Goal: Transaction & Acquisition: Subscribe to service/newsletter

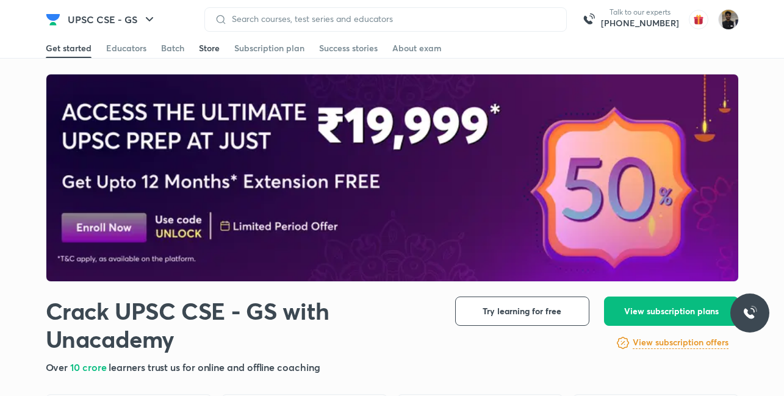
click at [204, 45] on div "Store" at bounding box center [209, 48] width 21 height 12
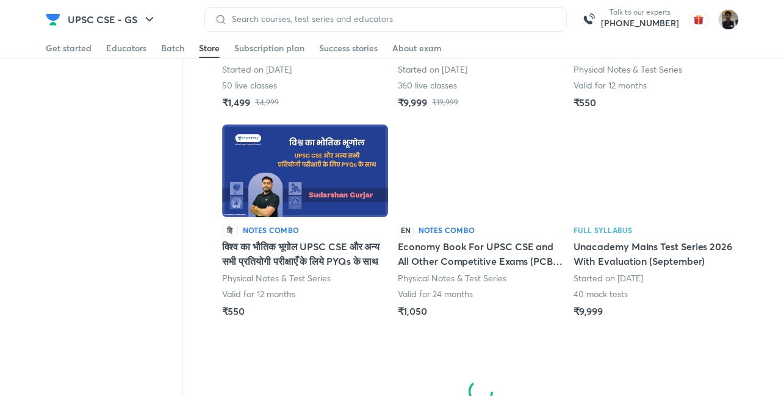
scroll to position [646, 0]
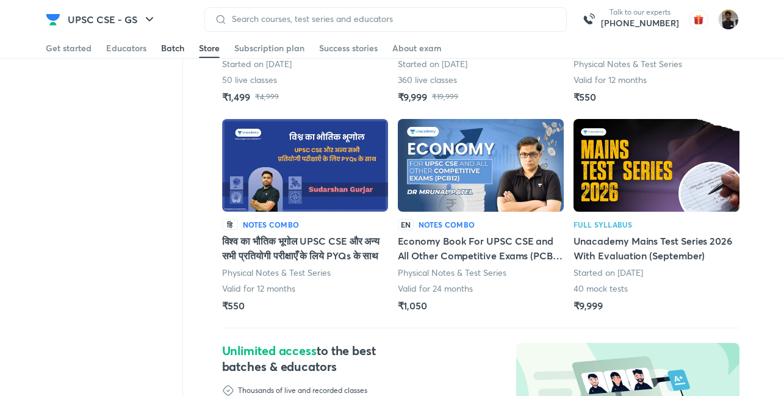
click at [163, 49] on div "Batch" at bounding box center [172, 48] width 23 height 12
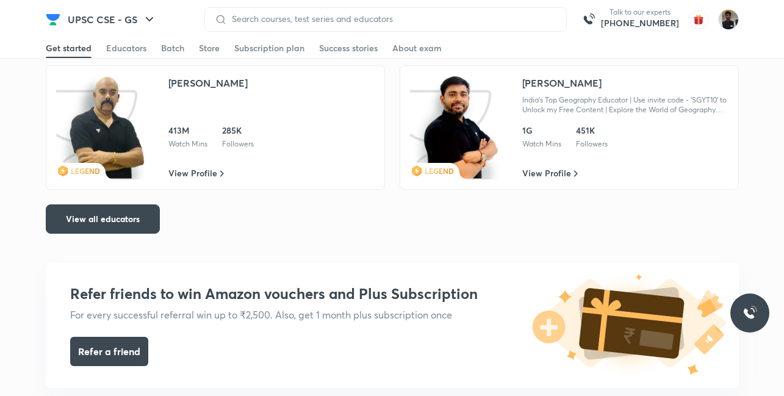
scroll to position [2633, 0]
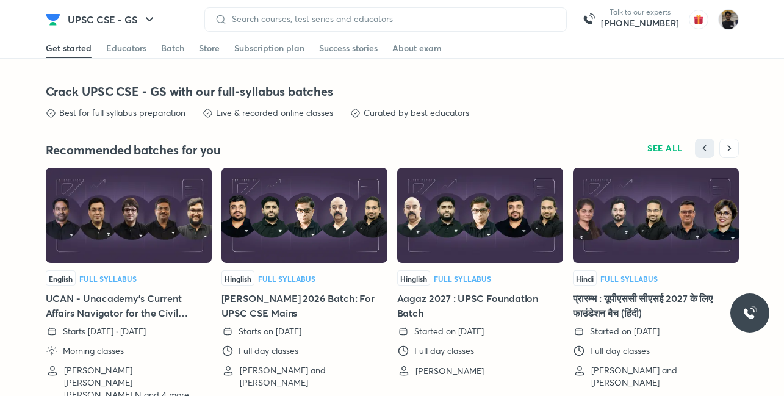
click at [416, 298] on h5 "Aagaz 2027 : UPSC Foundation Batch" at bounding box center [480, 305] width 166 height 29
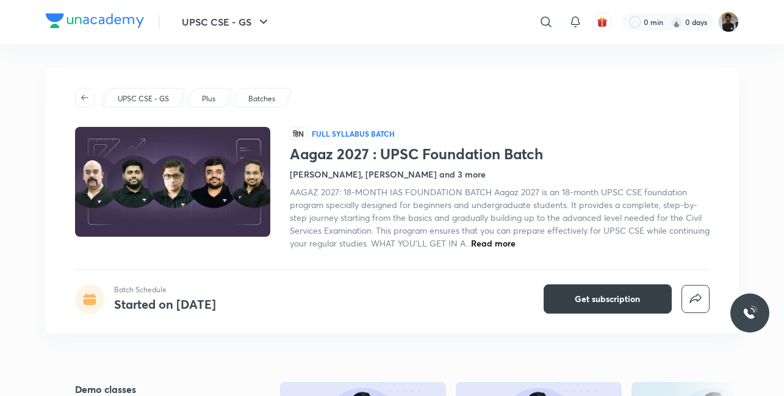
click at [584, 295] on span "Get subscription" at bounding box center [607, 299] width 65 height 12
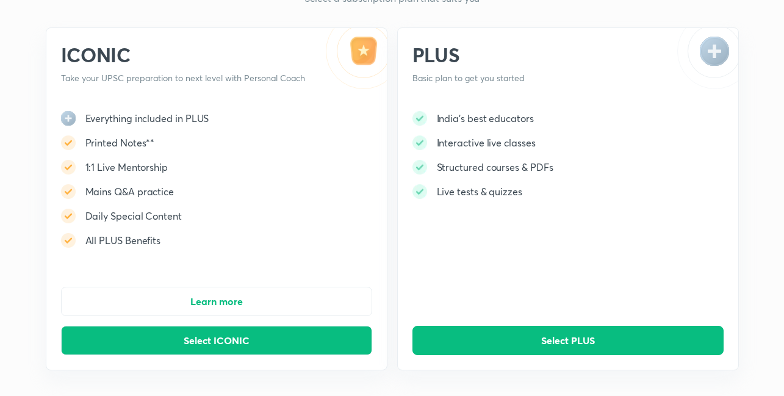
scroll to position [72, 0]
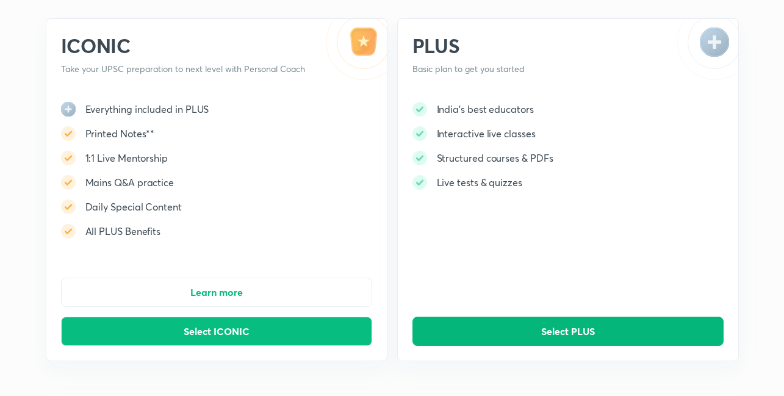
click at [501, 322] on button "Select PLUS" at bounding box center [568, 331] width 311 height 29
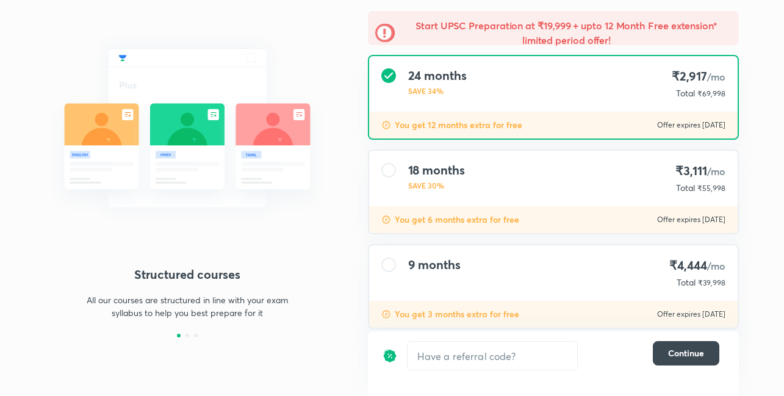
scroll to position [101, 0]
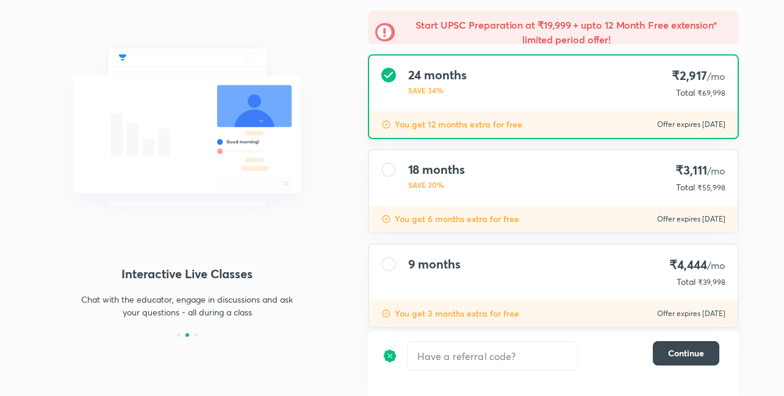
click at [469, 190] on div "18 months SAVE 30% ₹3,111 /mo Total ₹55,998" at bounding box center [553, 178] width 369 height 56
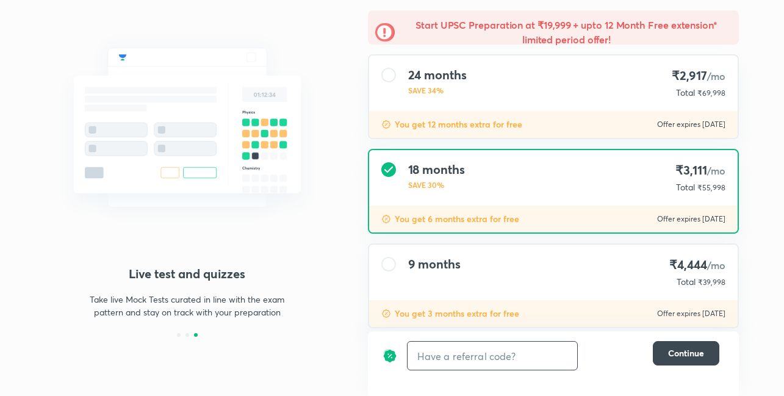
click at [504, 361] on input "text" at bounding box center [493, 356] width 170 height 29
type input "UNA10"
click at [554, 358] on h6 "Apply" at bounding box center [555, 356] width 24 height 13
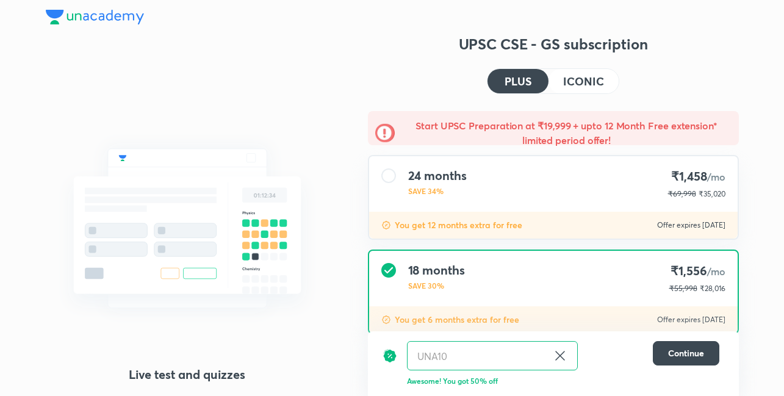
scroll to position [123, 0]
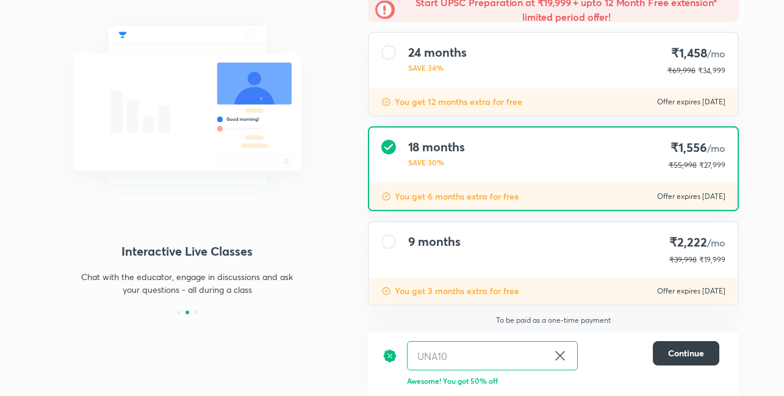
click at [664, 361] on button "Continue" at bounding box center [686, 353] width 67 height 24
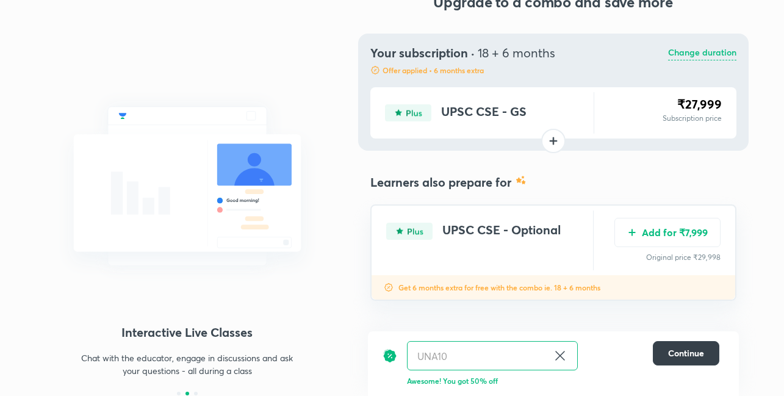
scroll to position [42, 0]
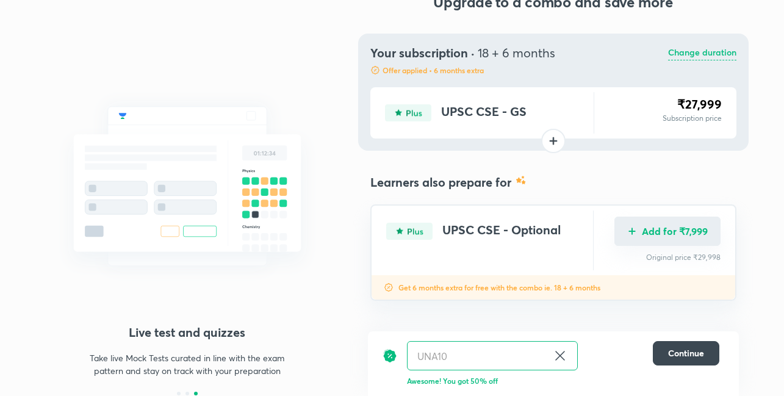
click at [673, 240] on button "Add for ₹7,999" at bounding box center [668, 231] width 106 height 29
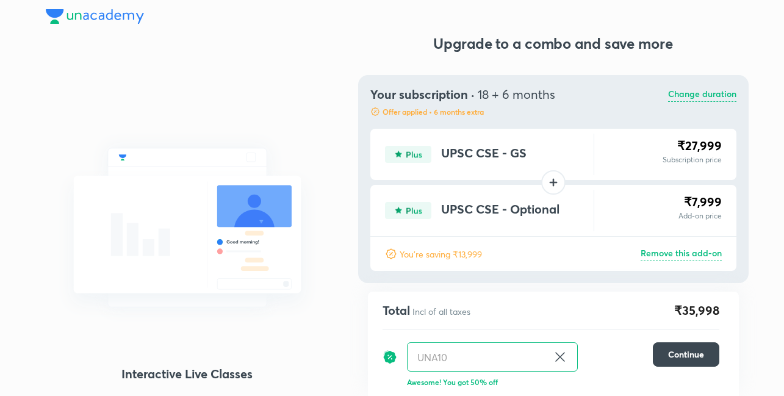
scroll to position [0, 0]
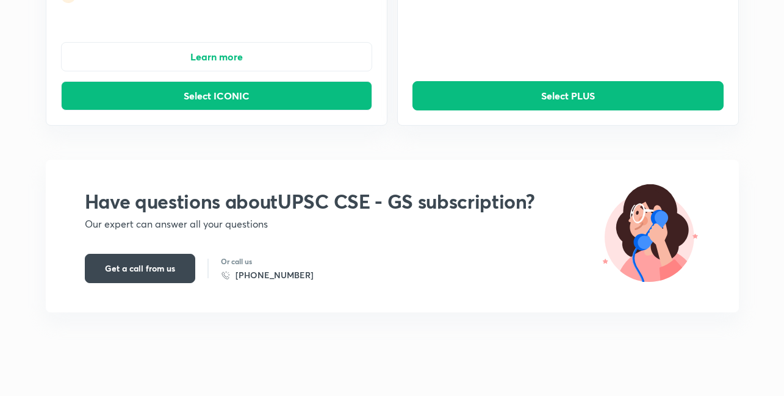
scroll to position [322, 0]
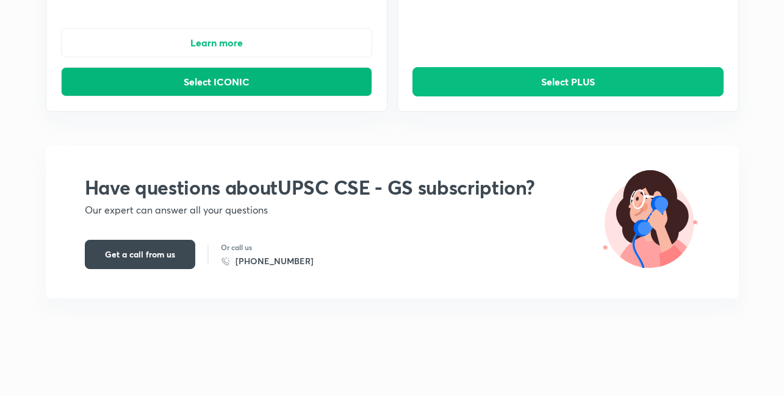
click at [224, 92] on button "Select ICONIC" at bounding box center [216, 81] width 311 height 29
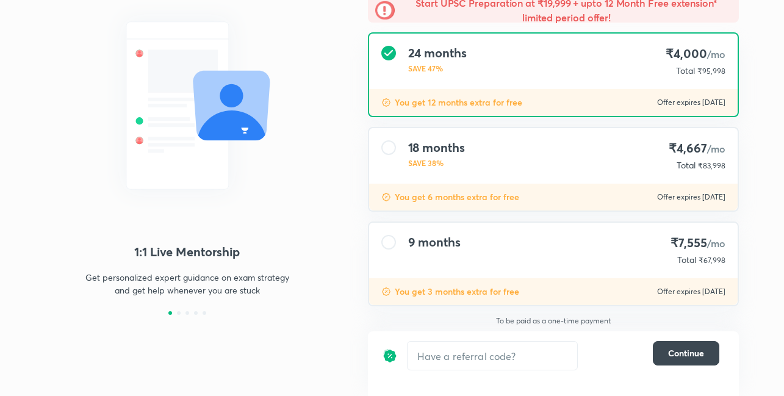
scroll to position [123, 0]
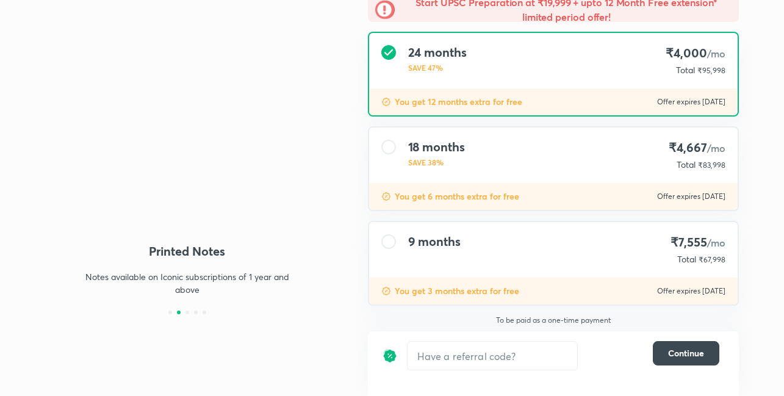
click at [432, 178] on div "18 months SAVE 38% ₹4,667 /mo Total ₹83,998" at bounding box center [553, 156] width 369 height 56
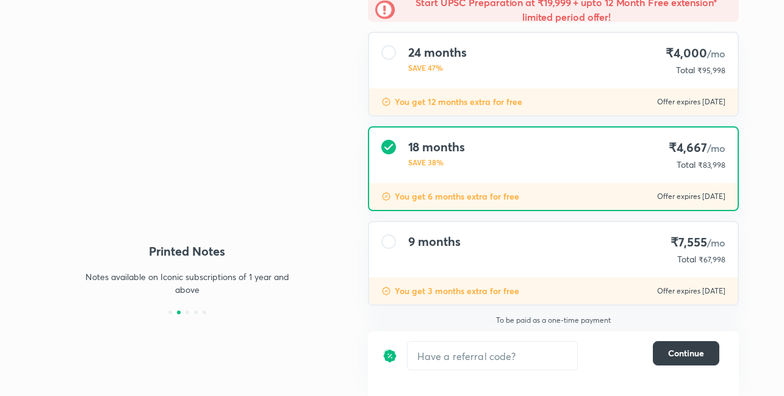
click at [676, 360] on button "Continue" at bounding box center [686, 353] width 67 height 24
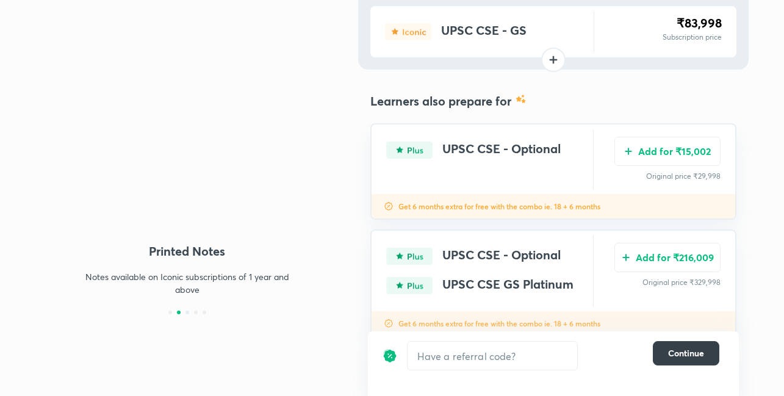
scroll to position [136, 0]
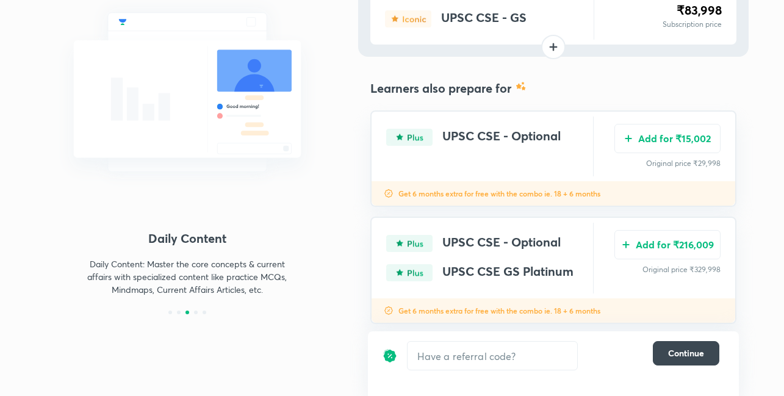
click at [650, 154] on div "Add for ₹15,002 Original price ₹29,998" at bounding box center [668, 147] width 106 height 60
click at [631, 140] on img "Add for ₹15,002" at bounding box center [629, 137] width 10 height 10
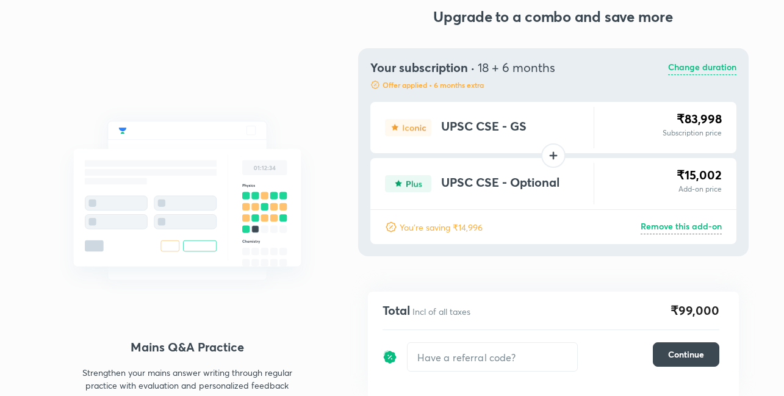
scroll to position [42, 0]
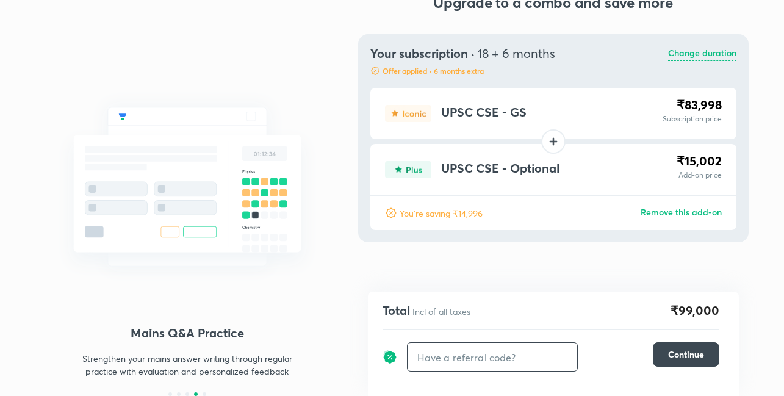
click at [452, 356] on input "text" at bounding box center [493, 357] width 170 height 29
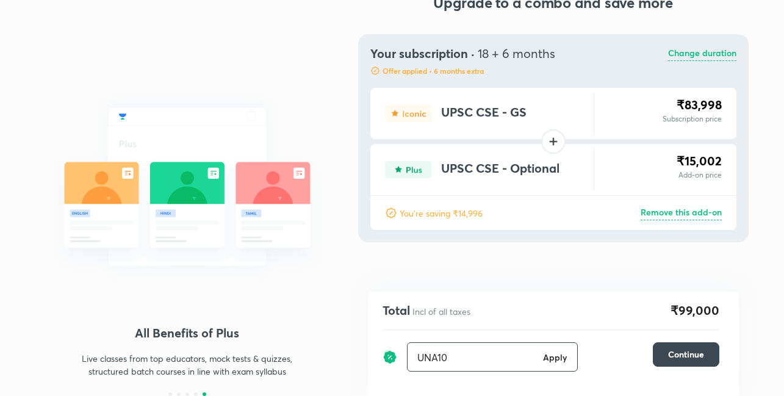
type input "UNA10"
click at [558, 361] on h6 "Apply" at bounding box center [555, 357] width 24 height 13
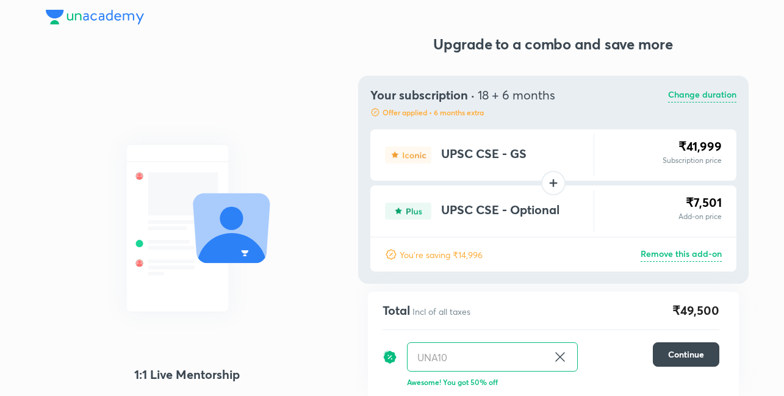
click at [69, 24] on img at bounding box center [95, 17] width 98 height 15
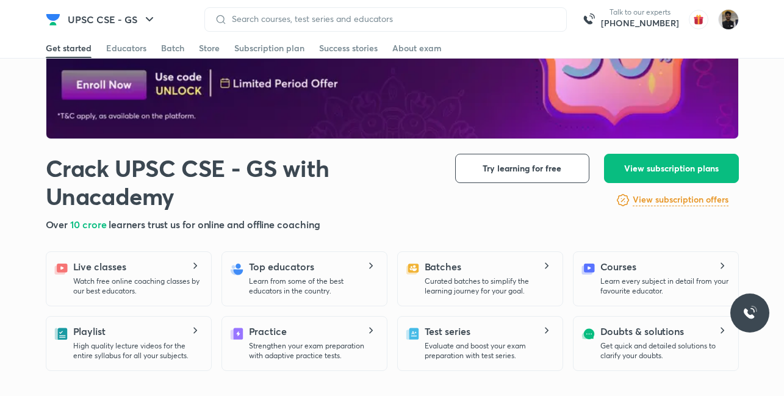
scroll to position [145, 0]
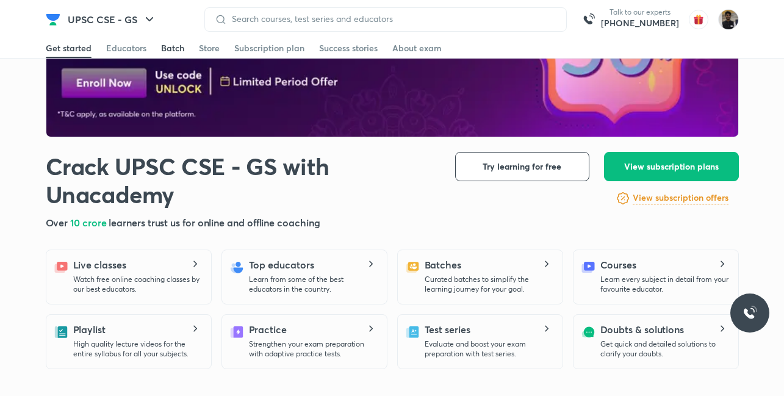
click at [165, 46] on div "Batch" at bounding box center [172, 48] width 23 height 12
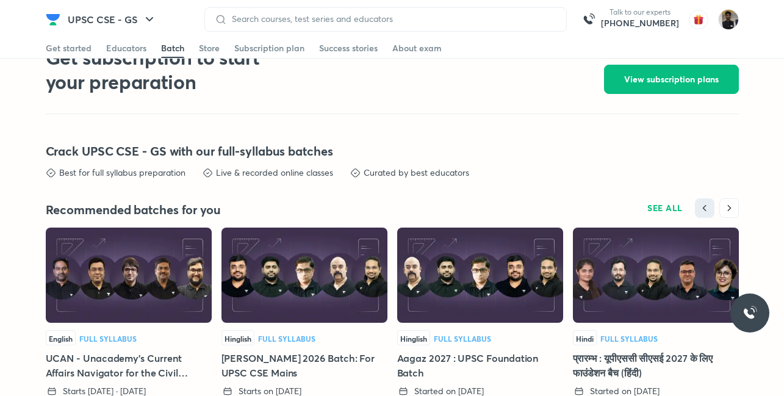
scroll to position [2585, 0]
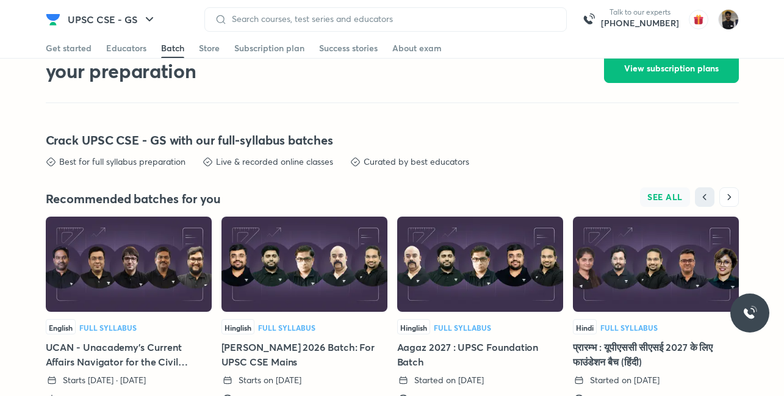
click at [653, 195] on span "SEE ALL" at bounding box center [665, 197] width 35 height 9
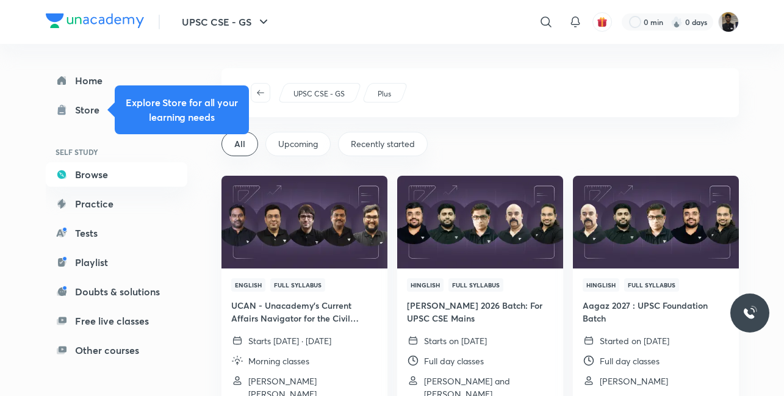
click at [309, 142] on span "Upcoming" at bounding box center [298, 144] width 40 height 12
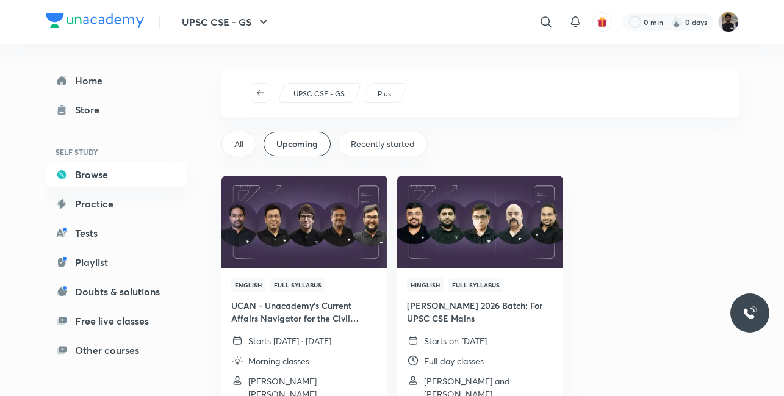
click at [266, 82] on div "UPSC CSE - GS Plus" at bounding box center [481, 92] width 518 height 49
click at [256, 94] on icon "button" at bounding box center [261, 93] width 10 height 10
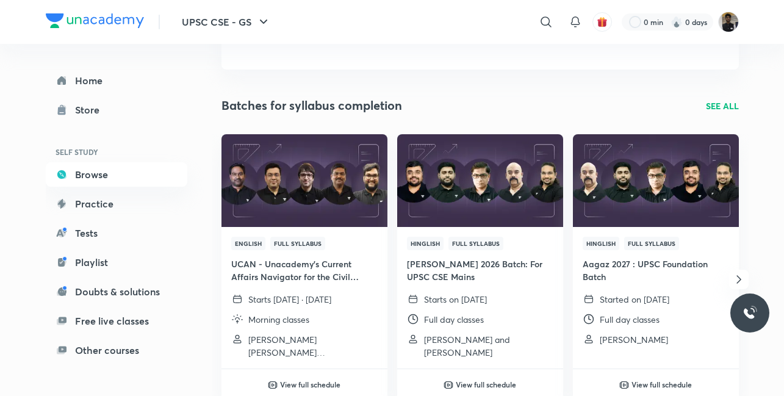
scroll to position [96, 0]
